Goal: Browse casually: Explore the website without a specific task or goal

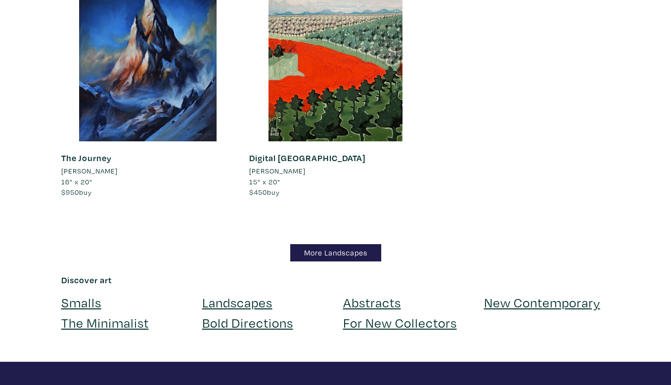
scroll to position [8872, 0]
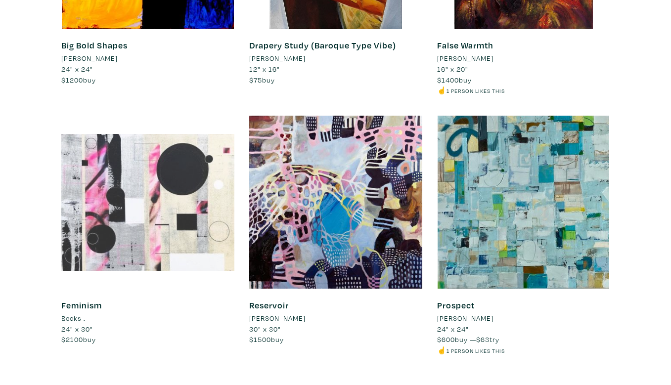
scroll to position [8385, 0]
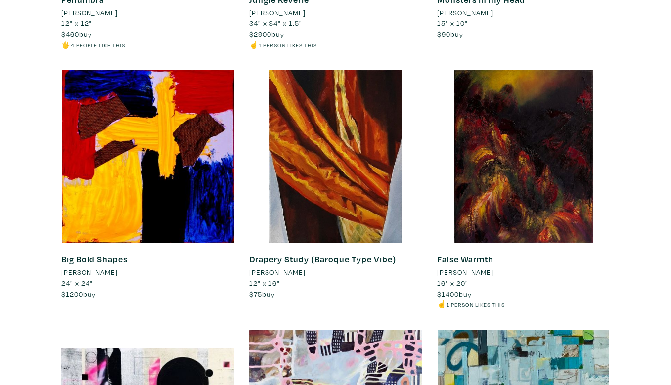
scroll to position [8250, 0]
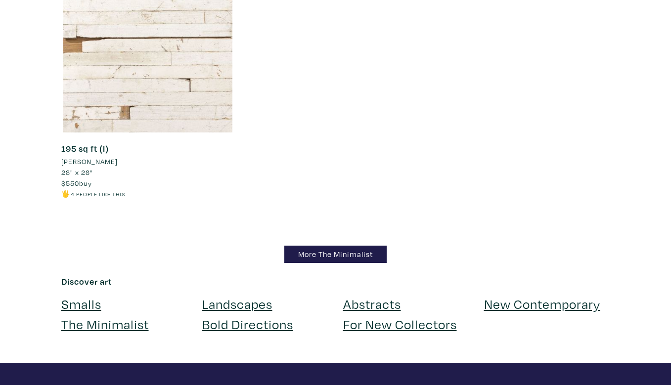
scroll to position [8800, 0]
